Goal: Task Accomplishment & Management: Complete application form

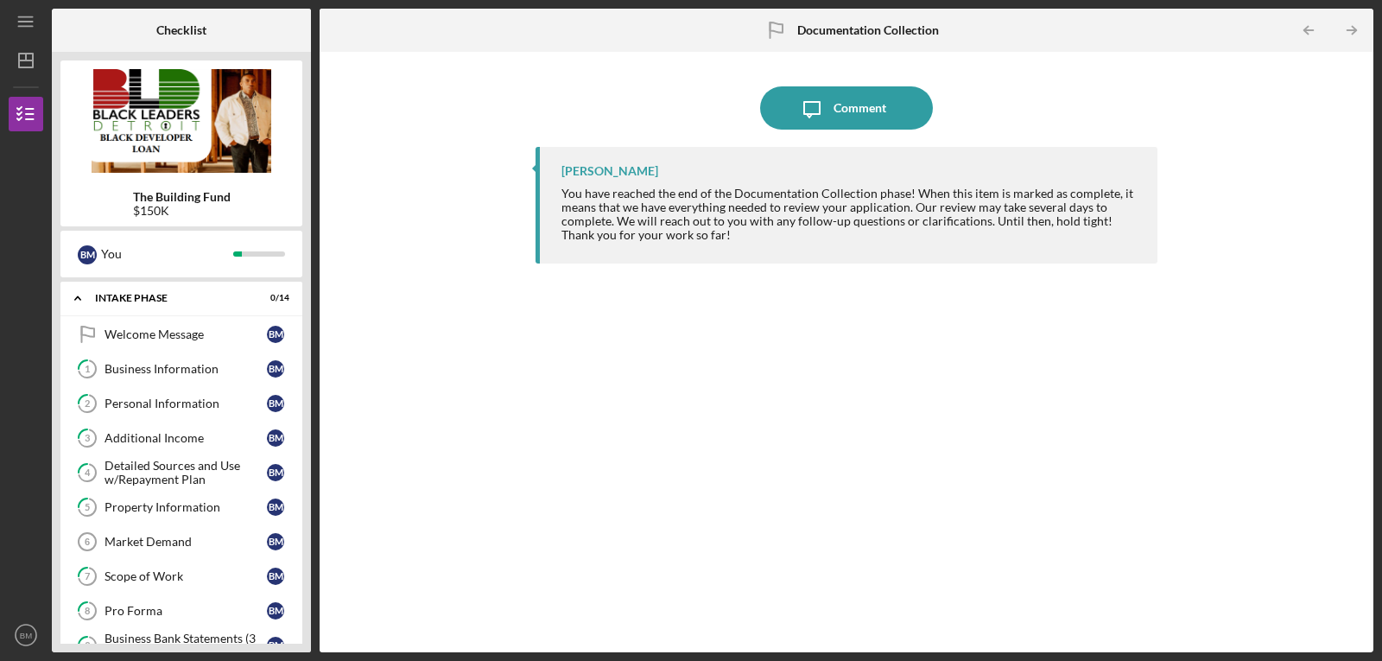
scroll to position [621, 0]
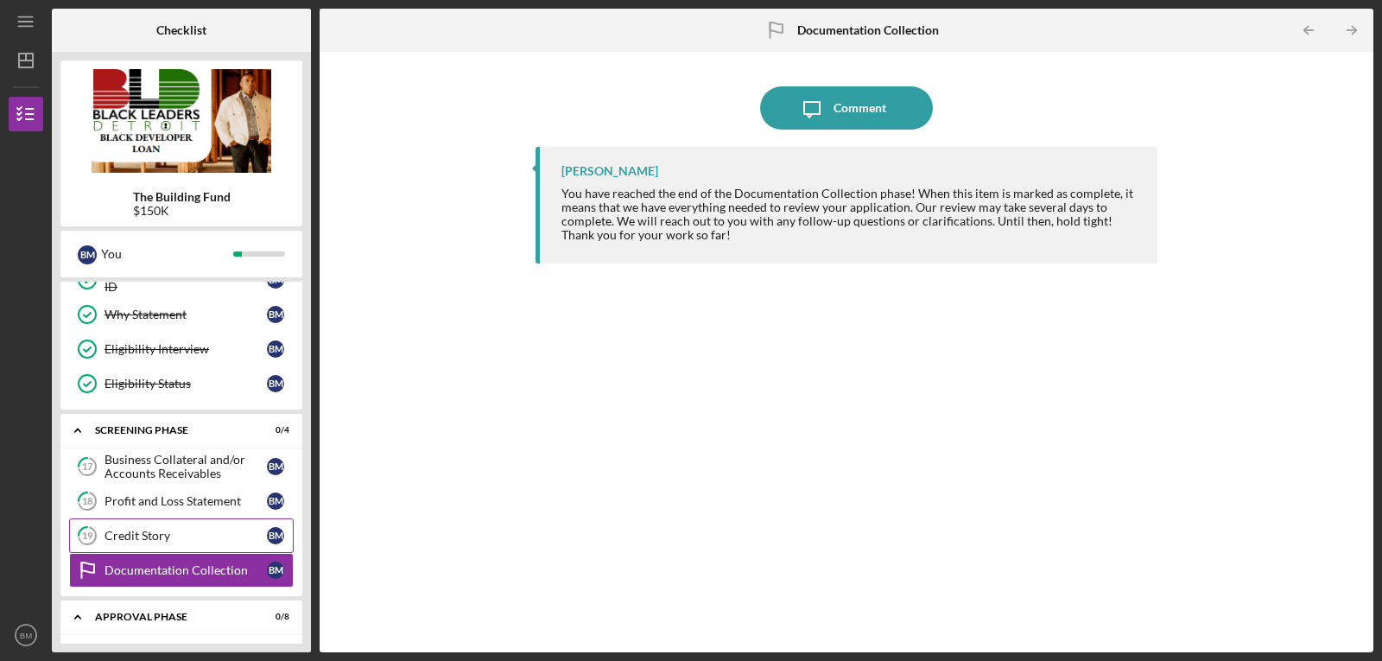
click at [179, 530] on div "Credit Story" at bounding box center [185, 535] width 162 height 14
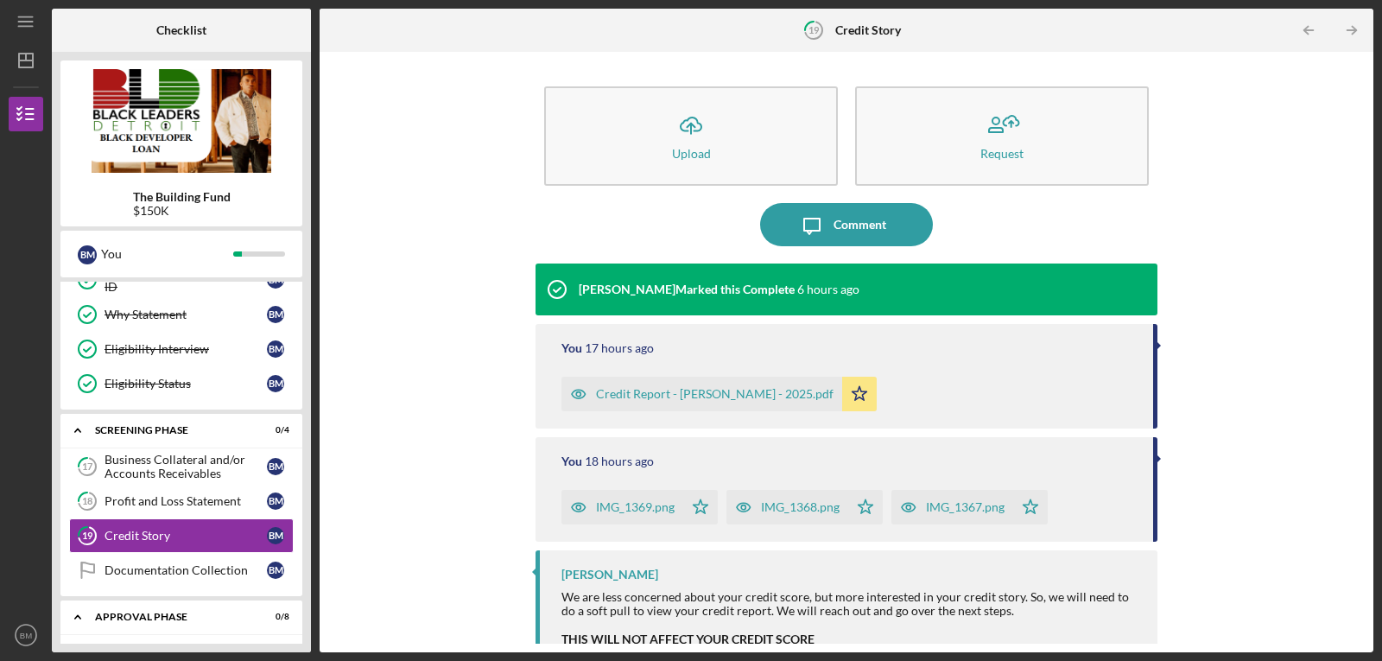
scroll to position [66, 0]
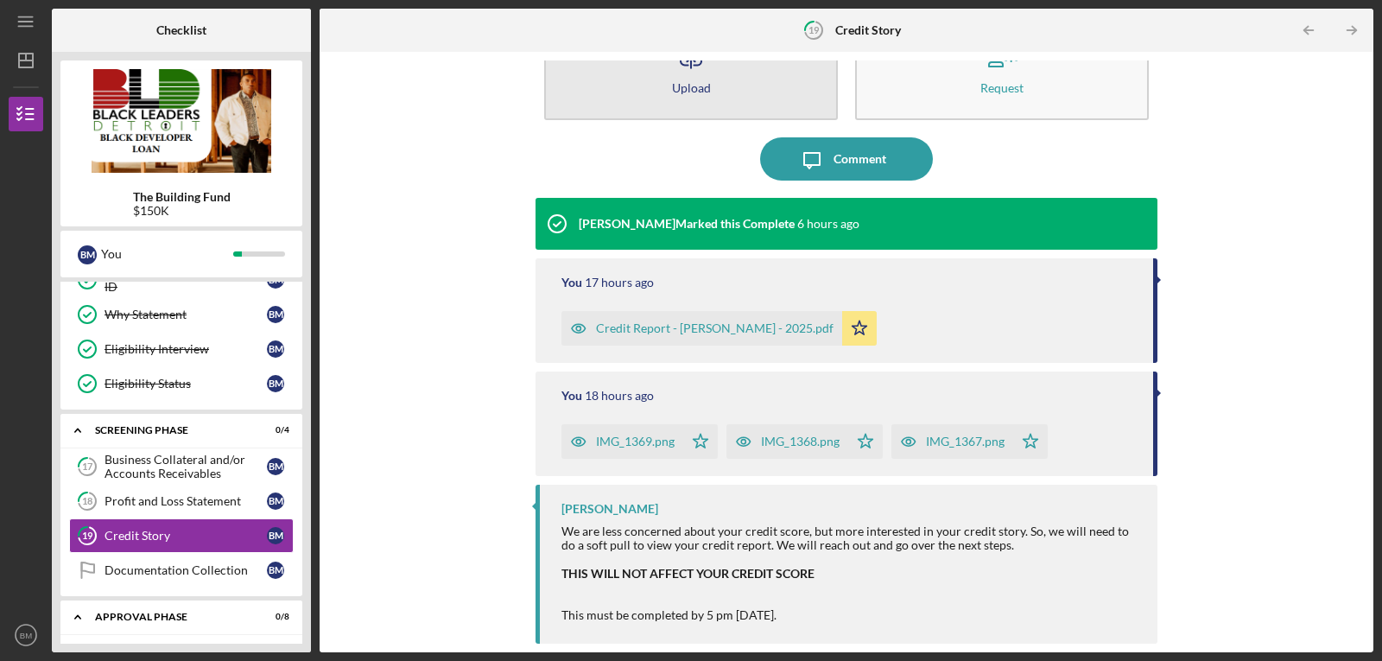
click at [718, 85] on button "Icon/Upload Upload" at bounding box center [691, 70] width 294 height 99
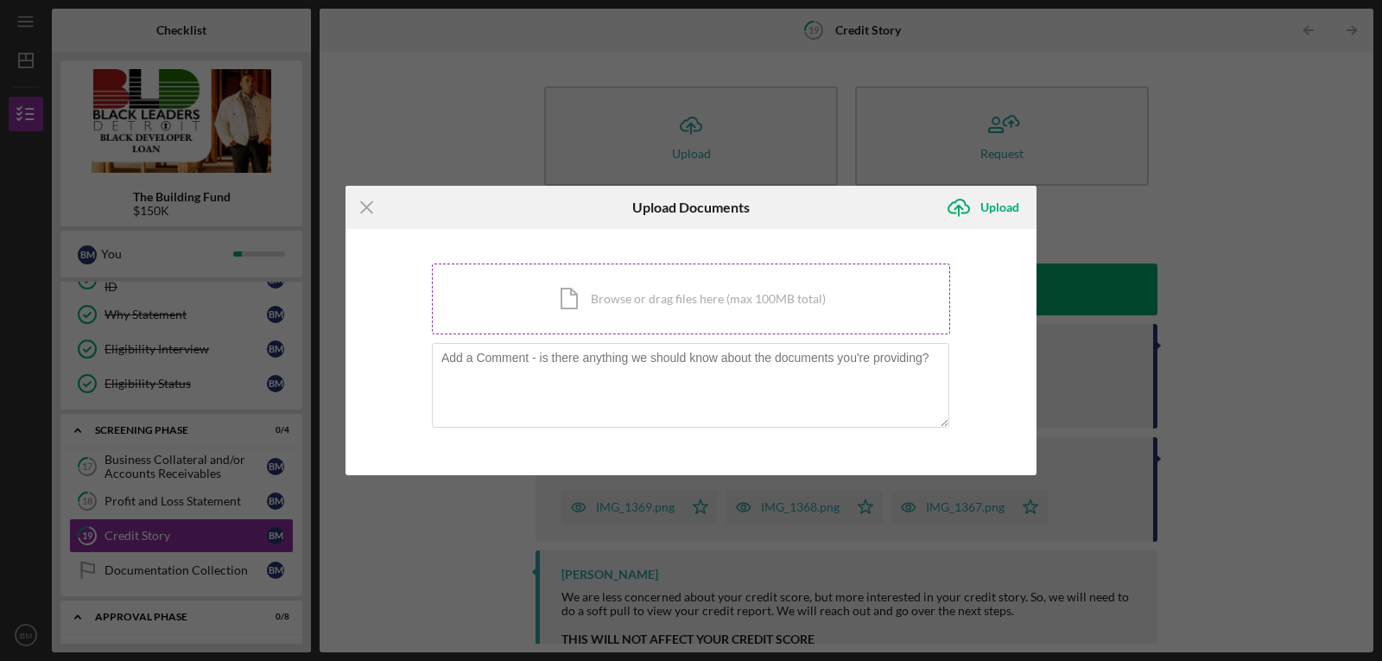
click at [668, 305] on div "Icon/Document Browse or drag files here (max 100MB total) Tap to choose files o…" at bounding box center [691, 298] width 518 height 71
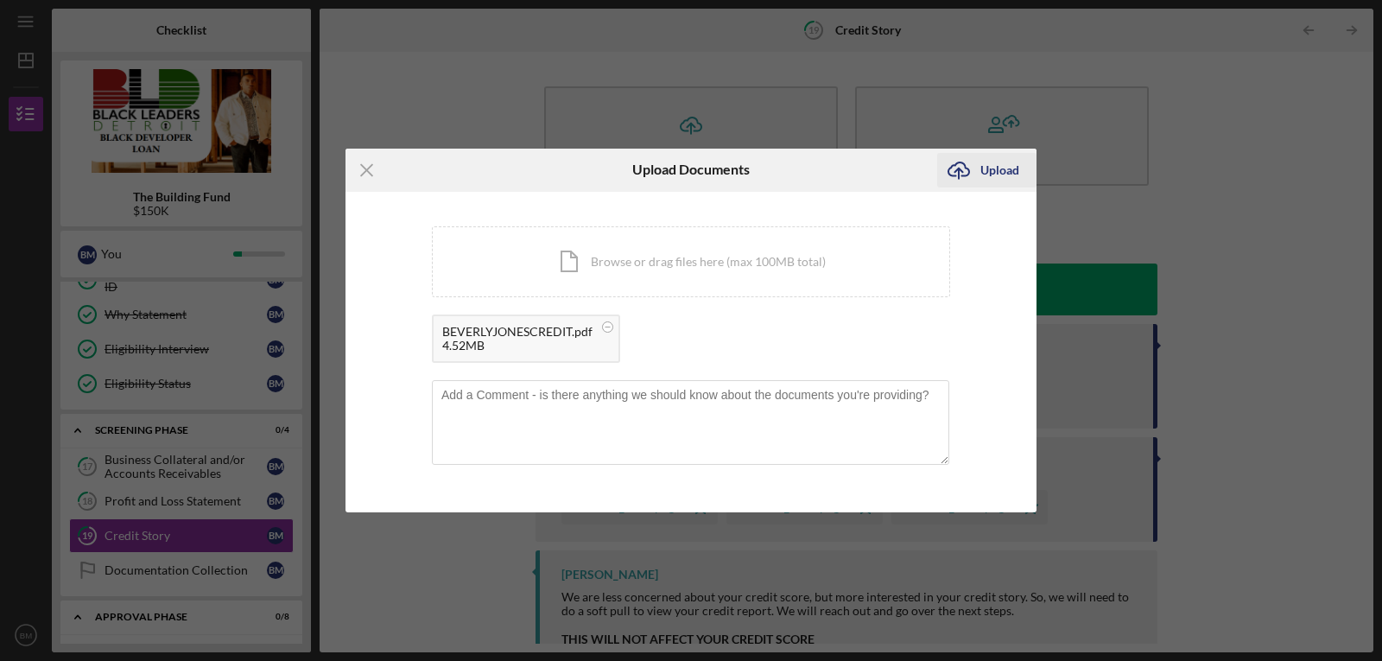
click at [1000, 168] on div "Upload" at bounding box center [999, 170] width 39 height 35
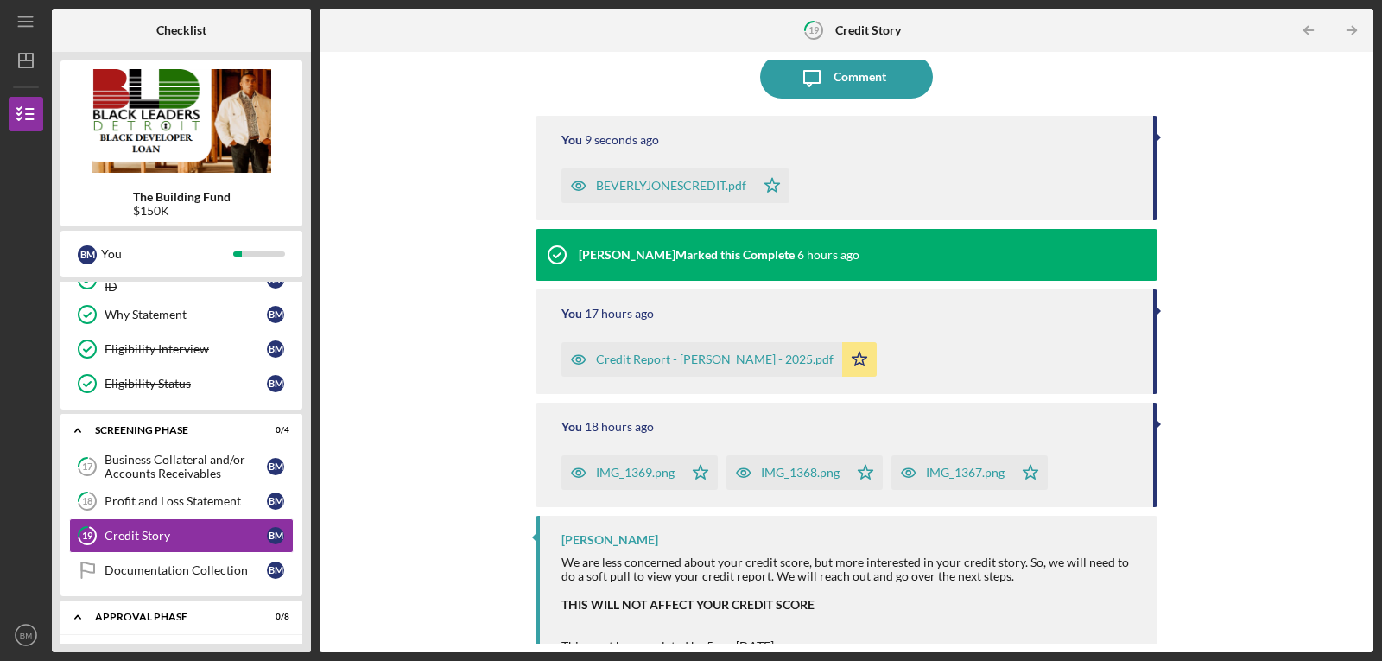
scroll to position [179, 0]
